Goal: Complete application form: Complete application form

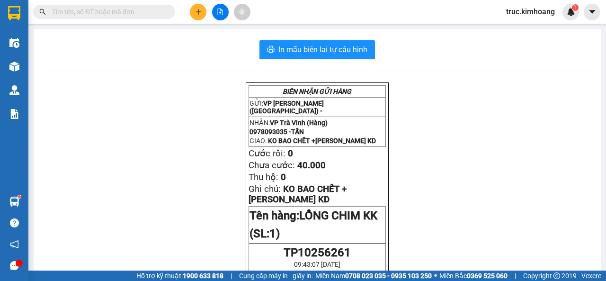
click at [192, 6] on button at bounding box center [198, 12] width 17 height 17
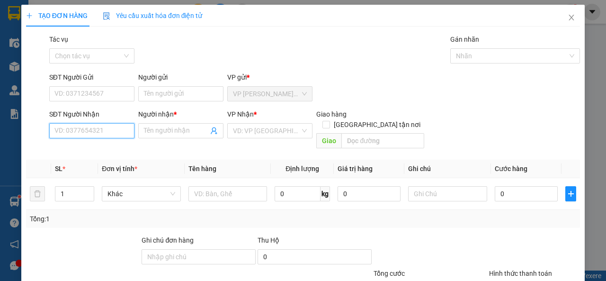
click at [115, 125] on input "SĐT Người Nhận" at bounding box center [91, 130] width 85 height 15
click at [108, 164] on div "0357419349 - HÙNG" at bounding box center [90, 165] width 73 height 10
type input "0357419349"
type input "HÙNG"
type input "65.000"
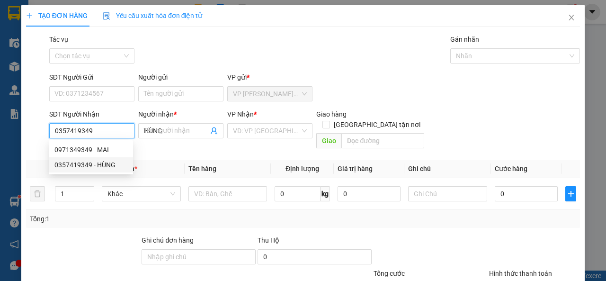
type input "65.000"
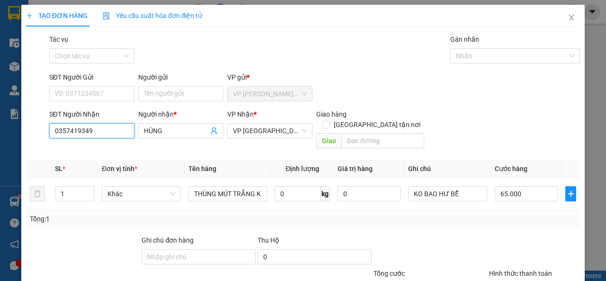
scroll to position [70, 0]
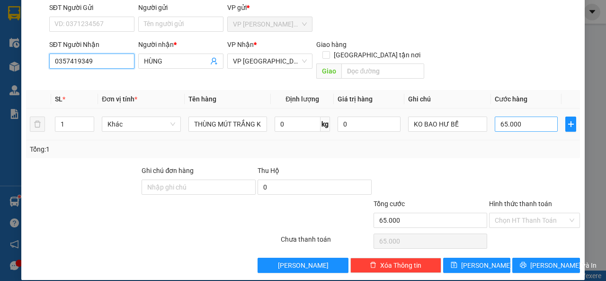
type input "0357419349"
click at [522, 116] on input "65.000" at bounding box center [526, 123] width 63 height 15
type input "6"
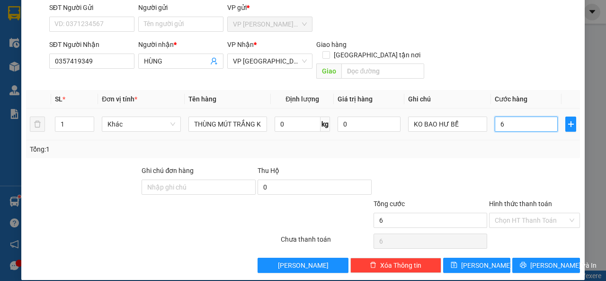
type input "60"
type input "60.000"
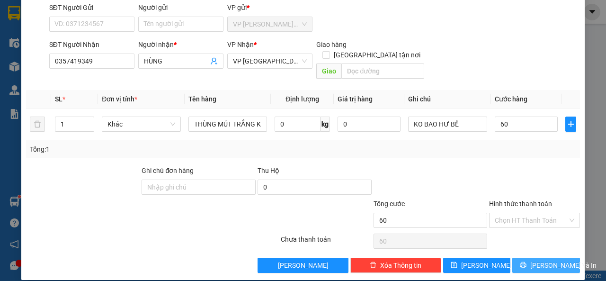
type input "60.000"
click at [536, 258] on button "[PERSON_NAME] và In" at bounding box center [546, 265] width 68 height 15
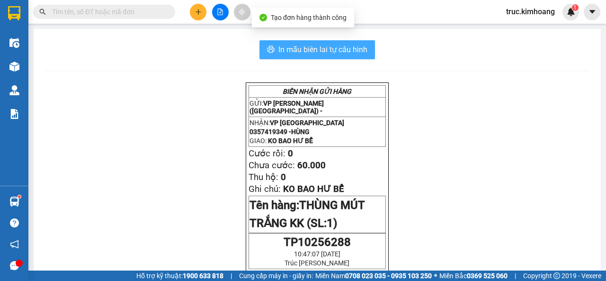
click at [350, 46] on span "In mẫu biên lai tự cấu hình" at bounding box center [322, 50] width 89 height 12
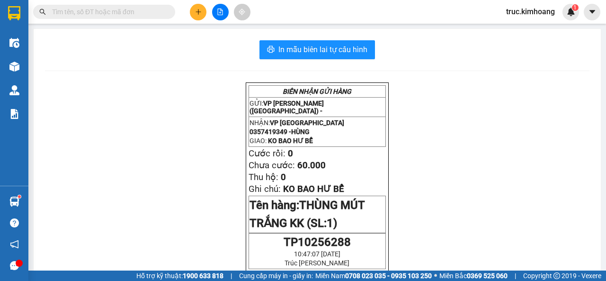
click at [202, 8] on button at bounding box center [198, 12] width 17 height 17
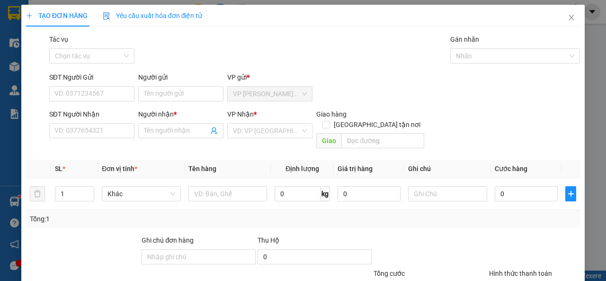
click at [102, 140] on div "SĐT Người Nhận VD: 0377654321" at bounding box center [91, 125] width 85 height 33
click at [106, 131] on input "SĐT Người Nhận" at bounding box center [91, 130] width 85 height 15
type input "3"
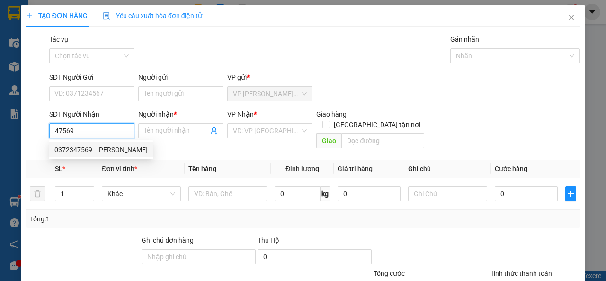
click at [122, 151] on div "0372347569 - [PERSON_NAME]" at bounding box center [100, 149] width 93 height 10
type input "0372347569"
type input "[PERSON_NAME]"
type input "35.000"
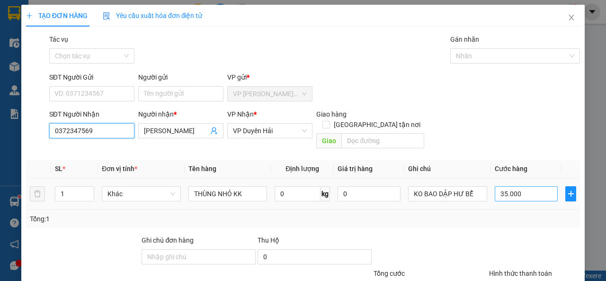
type input "0372347569"
click at [526, 186] on input "35.000" at bounding box center [526, 193] width 63 height 15
type input "4"
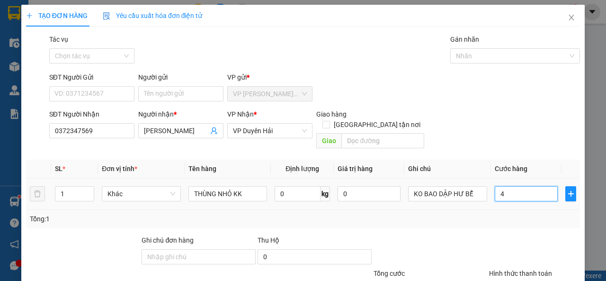
type input "40"
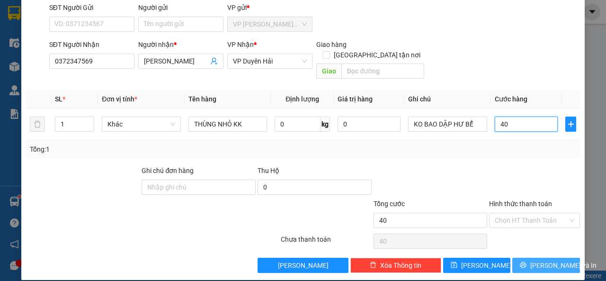
type input "40"
type input "40.000"
click at [541, 260] on span "[PERSON_NAME] và In" at bounding box center [563, 265] width 66 height 10
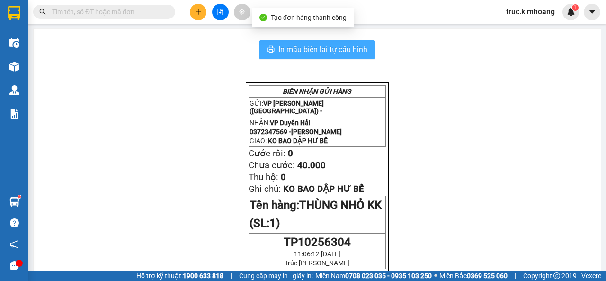
click at [302, 52] on span "In mẫu biên lai tự cấu hình" at bounding box center [322, 50] width 89 height 12
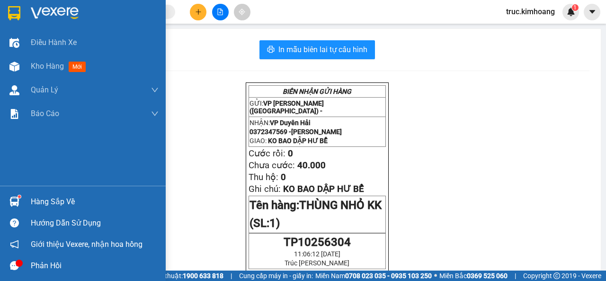
click at [73, 202] on div "Hàng sắp về" at bounding box center [95, 202] width 128 height 14
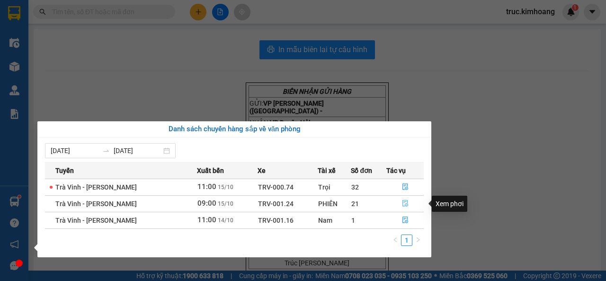
click at [405, 203] on icon "file-done" at bounding box center [405, 203] width 7 height 7
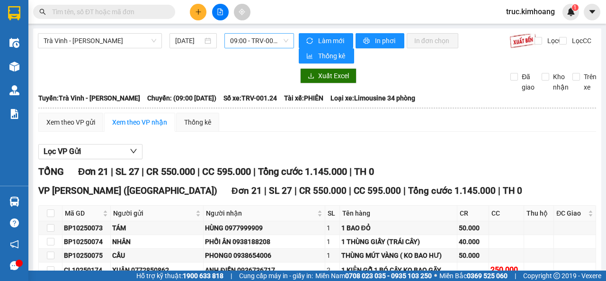
click at [258, 40] on span "09:00 - TRV-001.24" at bounding box center [259, 41] width 58 height 14
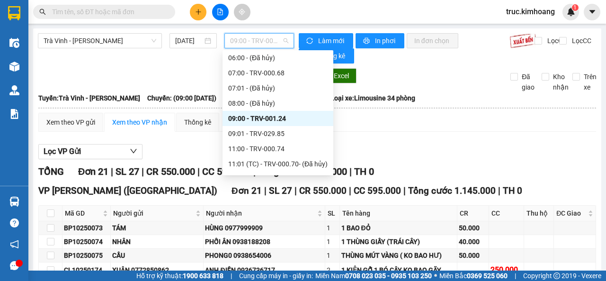
scroll to position [201, 0]
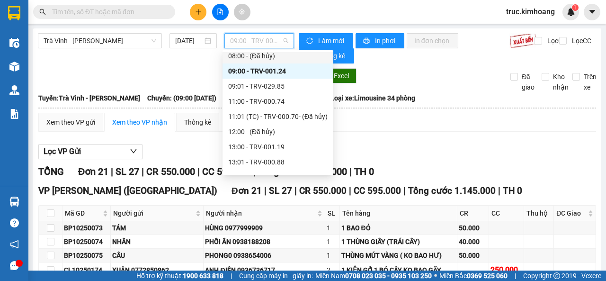
click at [201, 11] on icon "plus" at bounding box center [198, 12] width 7 height 7
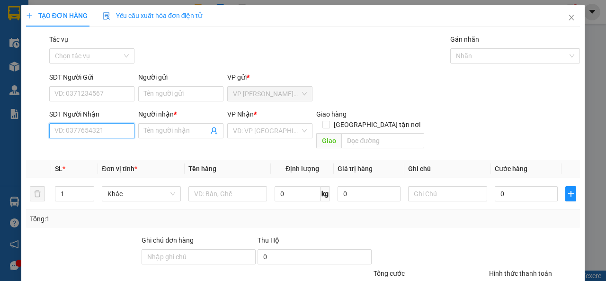
click at [90, 136] on input "SĐT Người Nhận" at bounding box center [91, 130] width 85 height 15
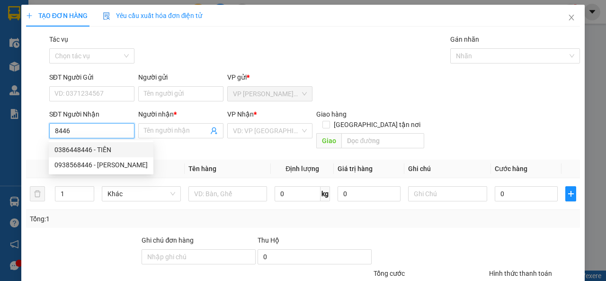
click at [111, 145] on div "0386448446 - TIÊN" at bounding box center [100, 149] width 93 height 10
type input "0386448446"
type input "TIÊN"
type input "35.000"
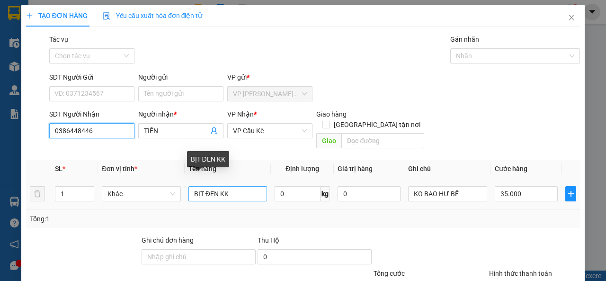
type input "0386448446"
click at [214, 186] on input "BỊT ĐEN KK" at bounding box center [227, 193] width 79 height 15
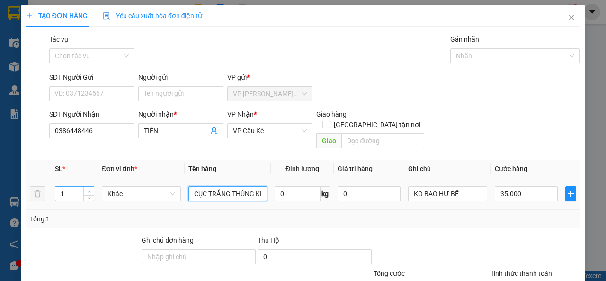
type input "CỤC TRẮNG THÙNG KK"
click at [86, 188] on span "up" at bounding box center [89, 191] width 6 height 6
type input "4"
click at [86, 188] on span "up" at bounding box center [89, 191] width 6 height 6
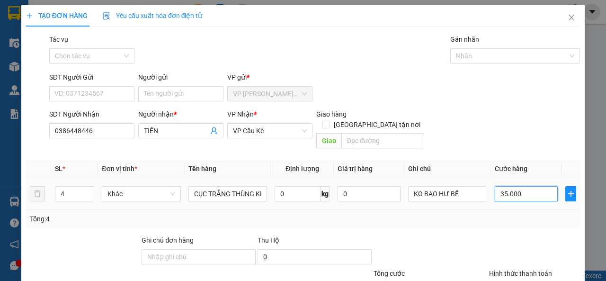
click at [499, 186] on input "35.000" at bounding box center [526, 193] width 63 height 15
click at [497, 186] on input "35.000" at bounding box center [526, 193] width 63 height 15
click at [496, 186] on input "35.000" at bounding box center [526, 193] width 63 height 15
type input "1"
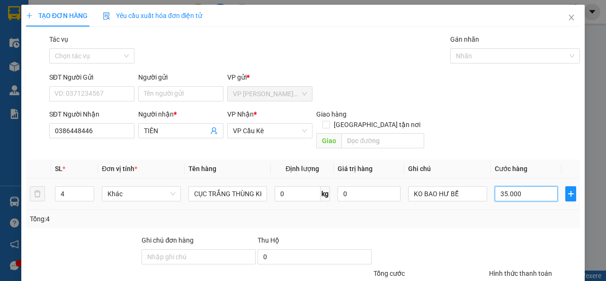
type input "1"
type input "16"
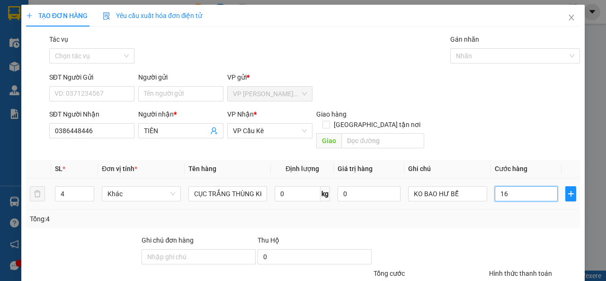
type input "160"
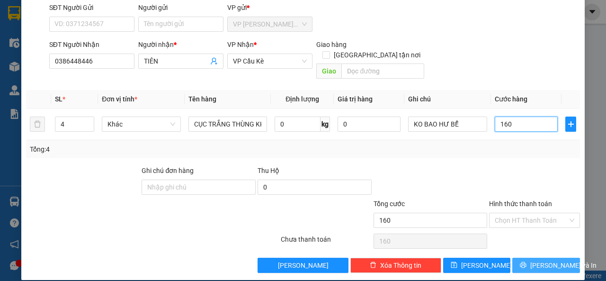
type input "160"
click at [532, 260] on span "[PERSON_NAME] và In" at bounding box center [563, 265] width 66 height 10
type input "160.000"
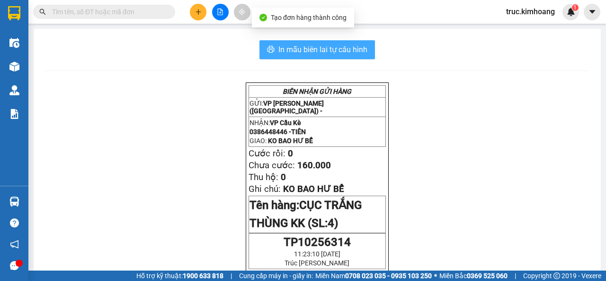
click at [357, 56] on button "In mẫu biên lai tự cấu hình" at bounding box center [317, 49] width 116 height 19
click at [317, 45] on span "In mẫu biên lai tự cấu hình" at bounding box center [322, 50] width 89 height 12
